Goal: Task Accomplishment & Management: Manage account settings

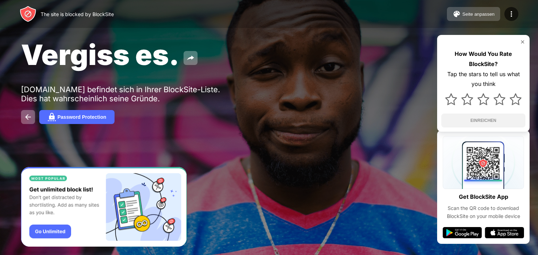
click at [470, 12] on div "Seite anpassen" at bounding box center [478, 14] width 32 height 5
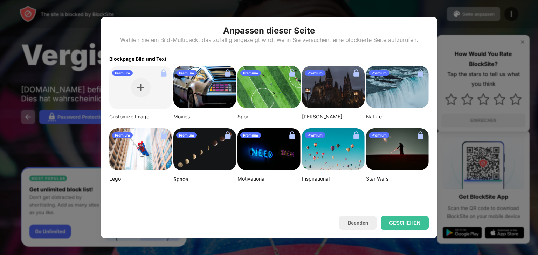
click at [447, 21] on div at bounding box center [269, 127] width 538 height 255
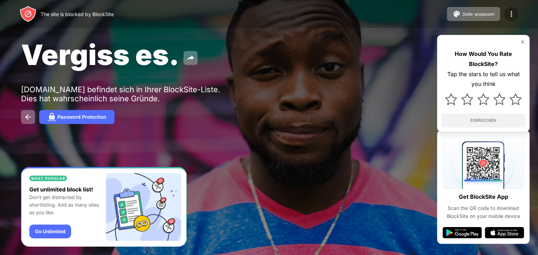
click at [510, 13] on img at bounding box center [511, 14] width 8 height 8
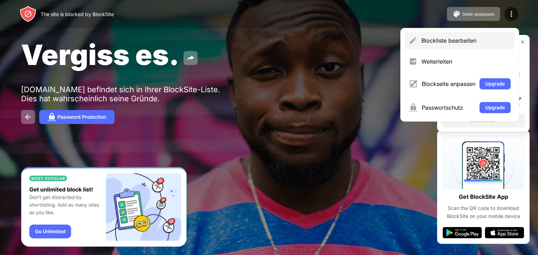
click at [458, 41] on div "Blockliste bearbeiten" at bounding box center [465, 40] width 89 height 7
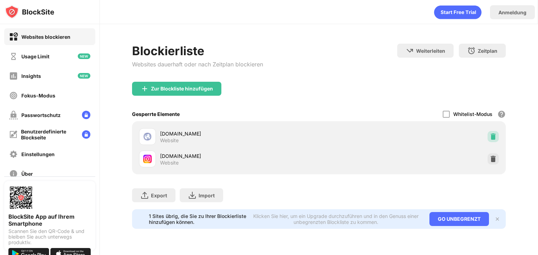
click at [489, 136] on img at bounding box center [492, 136] width 7 height 7
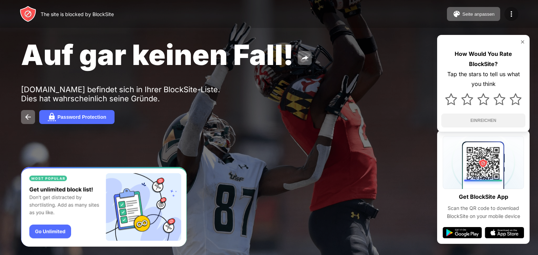
click at [511, 11] on img at bounding box center [511, 14] width 8 height 8
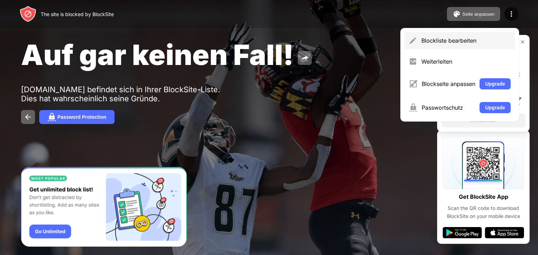
click at [467, 37] on div "Blockliste bearbeiten" at bounding box center [465, 40] width 89 height 7
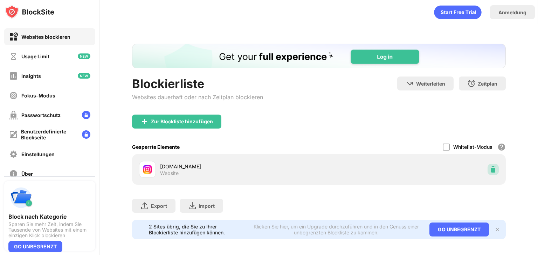
click at [491, 168] on div at bounding box center [492, 169] width 11 height 11
